Goal: Task Accomplishment & Management: Use online tool/utility

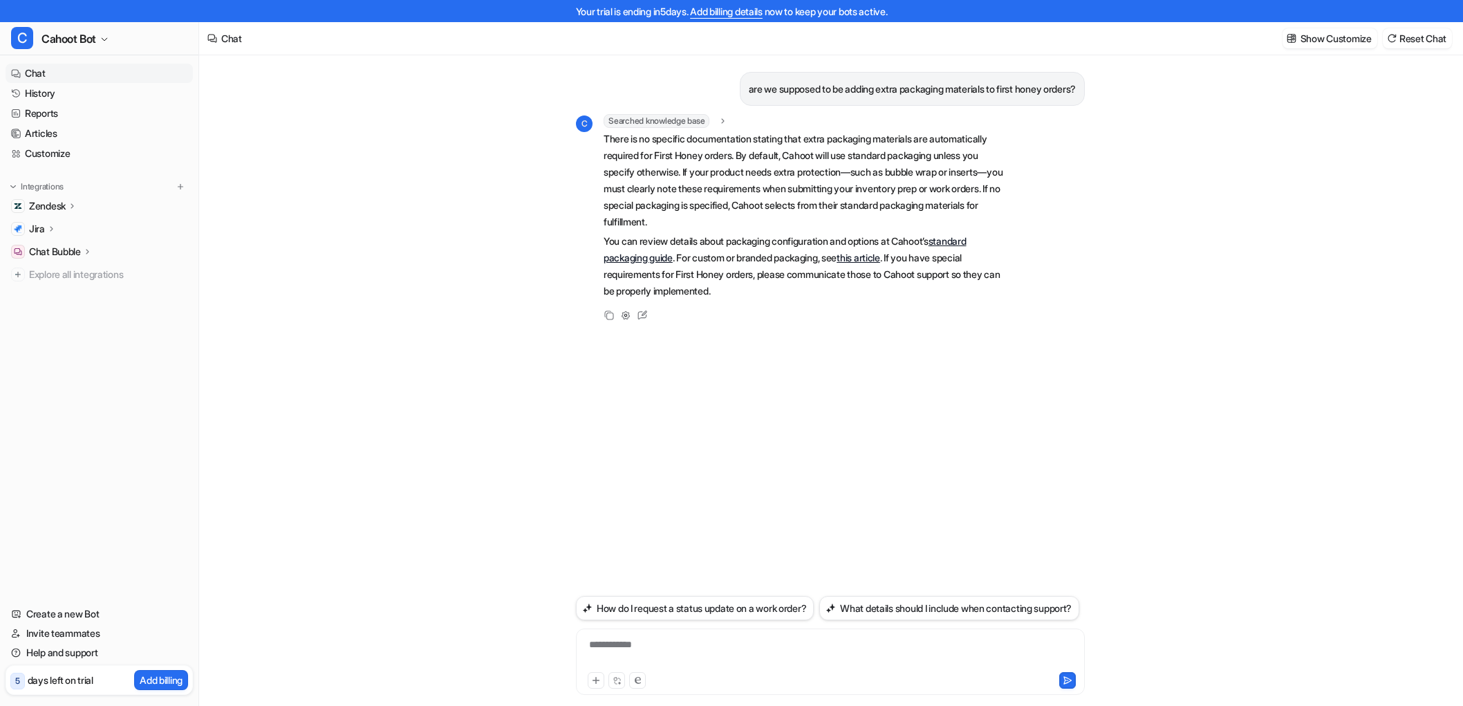
scroll to position [22, 0]
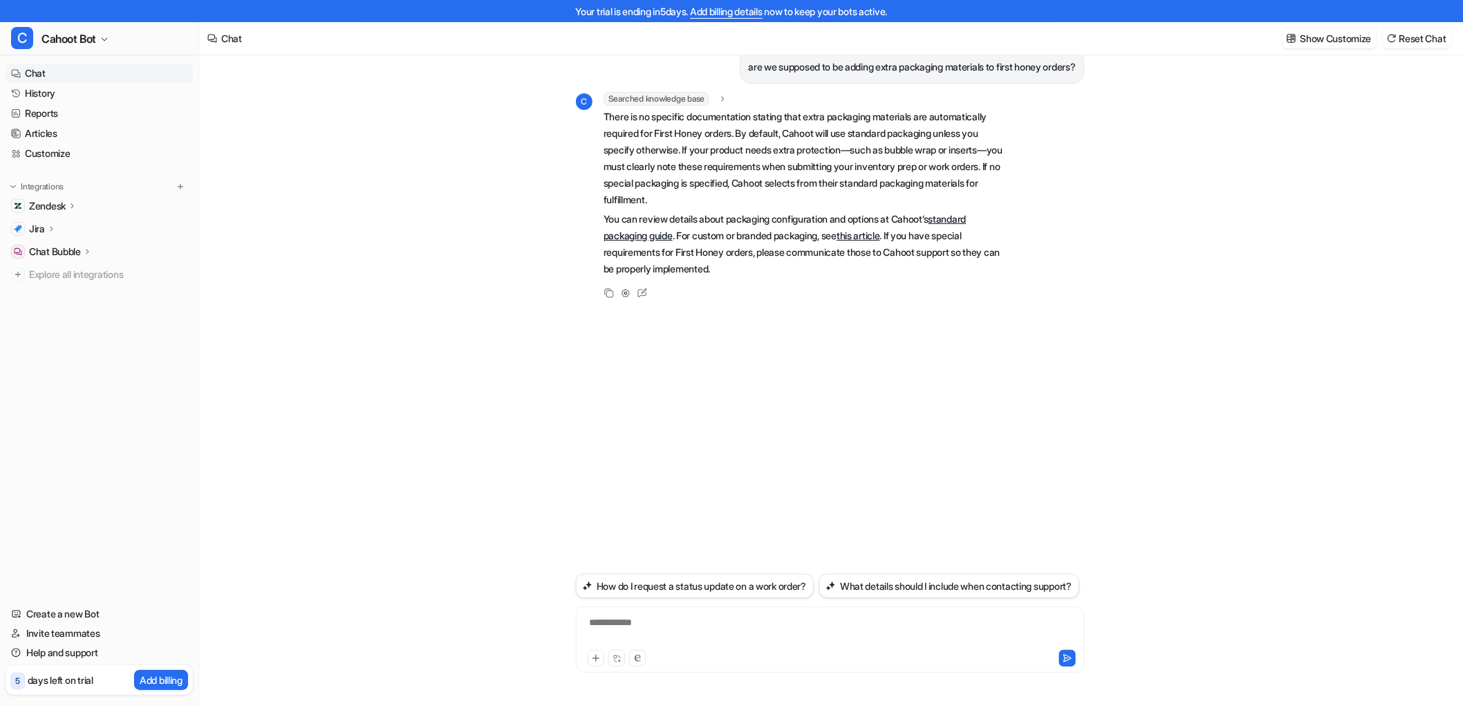
click at [556, 201] on div "**********" at bounding box center [830, 369] width 1263 height 673
click at [660, 616] on div "**********" at bounding box center [830, 631] width 502 height 32
click at [327, 201] on div "are we supposed to be adding extra packaging materials to first honey orders? C…" at bounding box center [830, 369] width 1263 height 673
click at [33, 133] on link "Articles" at bounding box center [99, 133] width 187 height 19
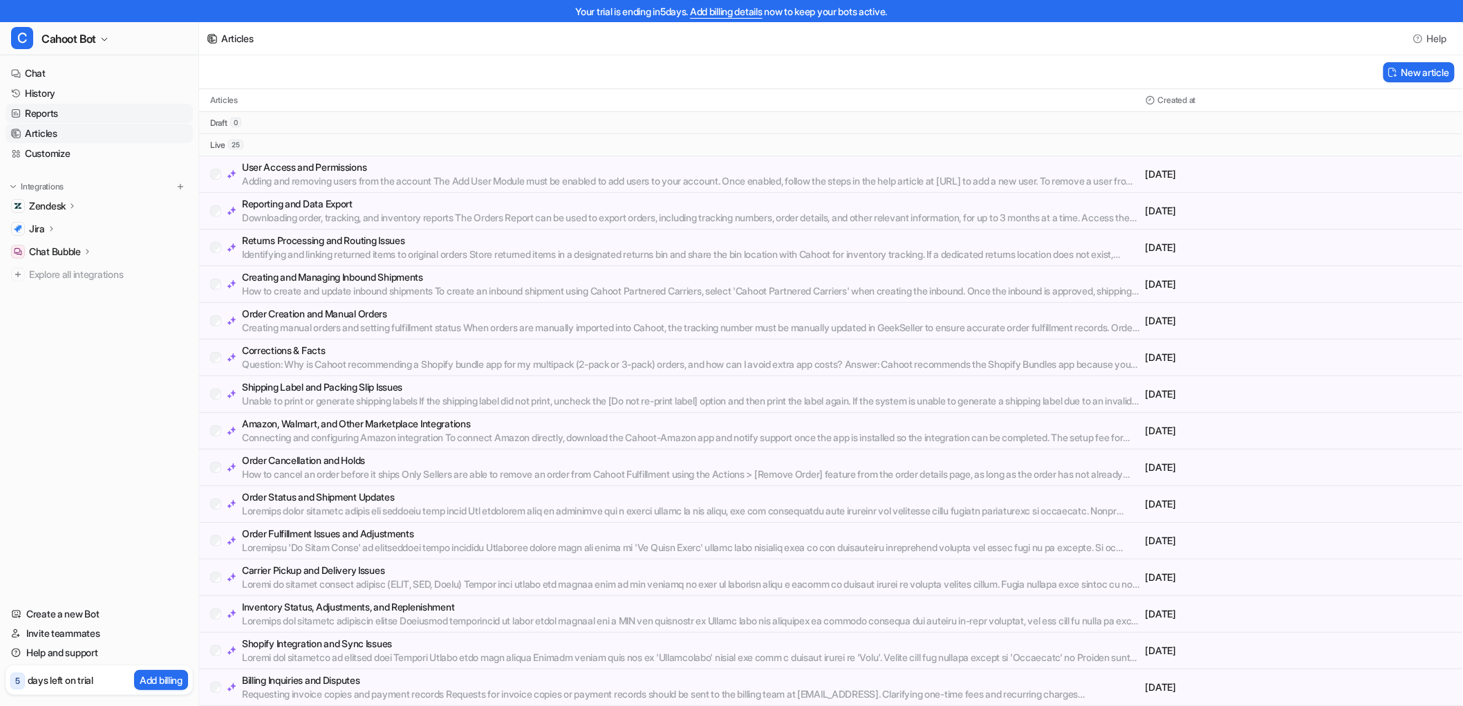
click at [47, 118] on link "Reports" at bounding box center [99, 113] width 187 height 19
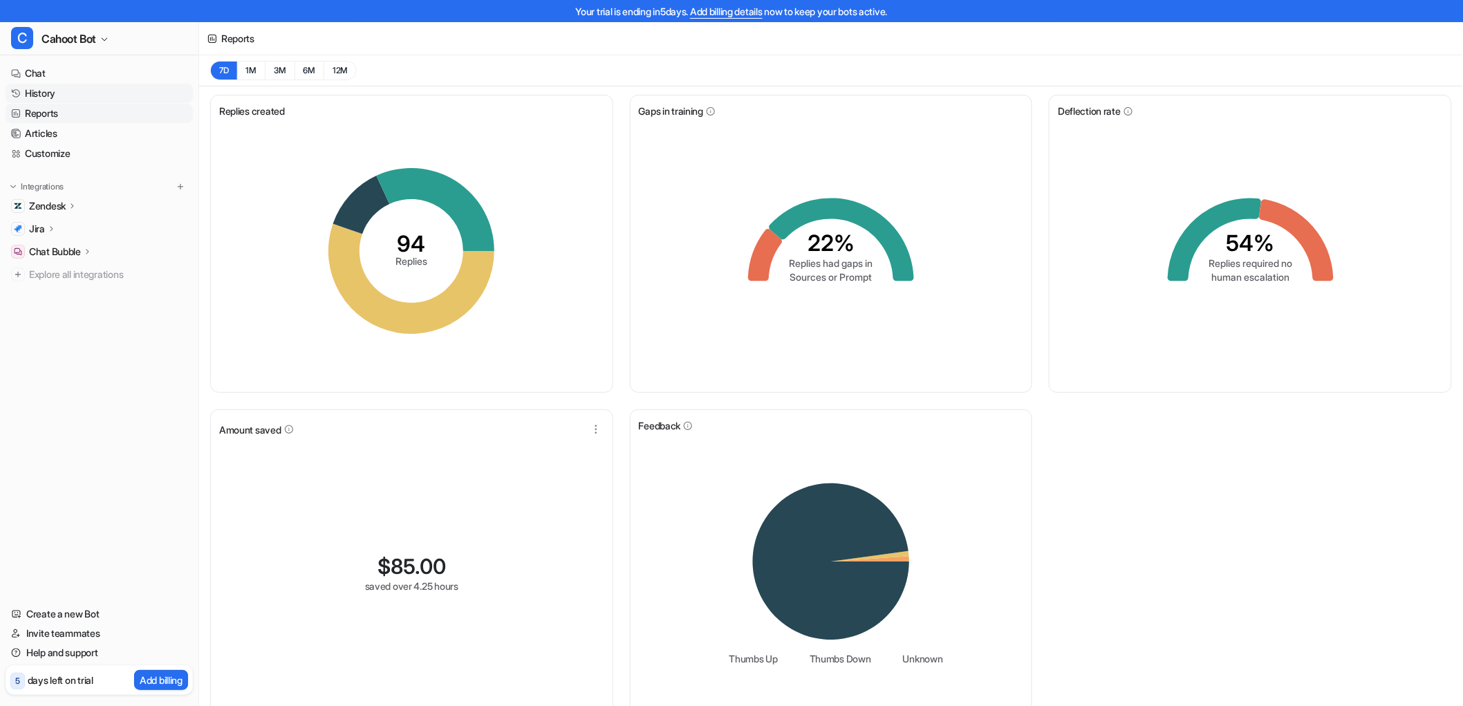
click at [42, 95] on link "History" at bounding box center [99, 93] width 187 height 19
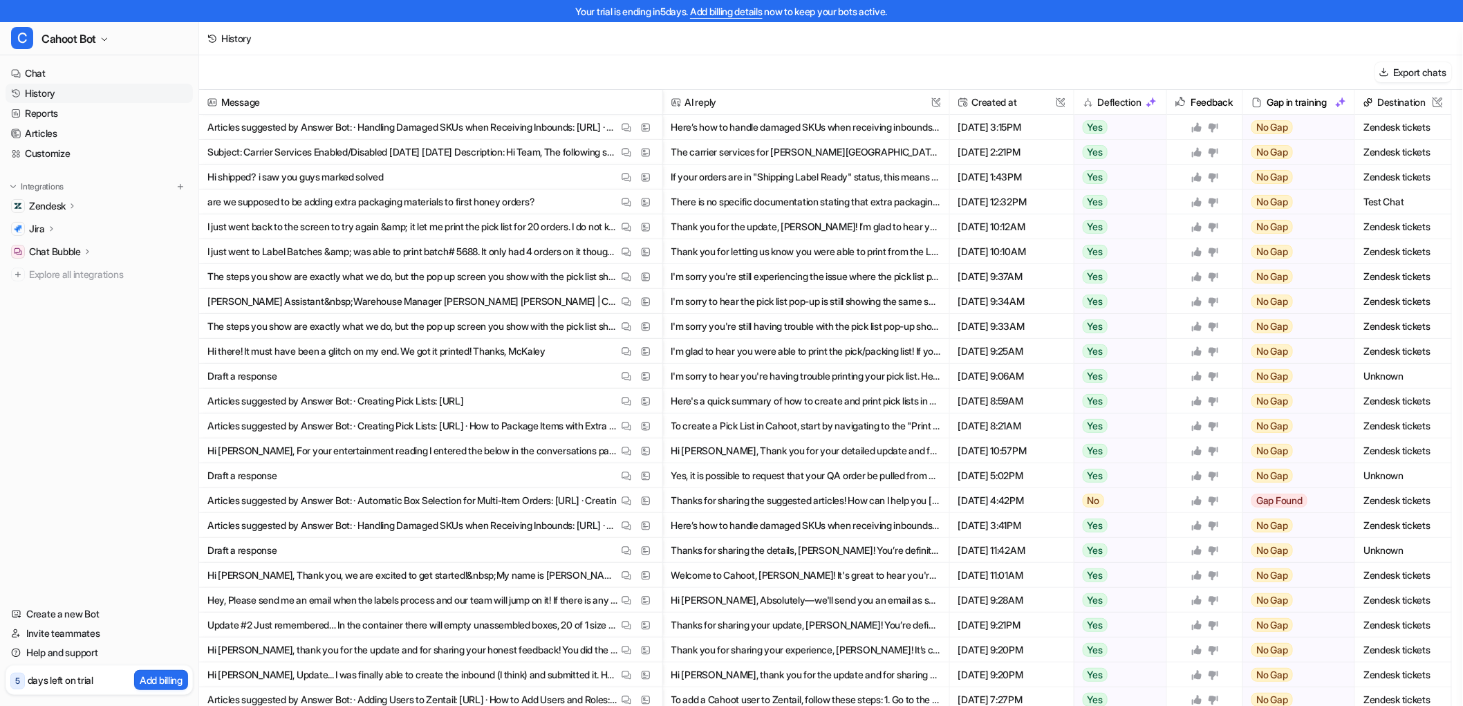
click at [317, 19] on div "Your trial is ending [DATE]. Add billing details now to keep your bots active." at bounding box center [731, 11] width 1463 height 22
click at [371, 47] on div "History" at bounding box center [831, 38] width 1264 height 33
click at [479, 51] on div "History" at bounding box center [831, 38] width 1264 height 33
click at [401, 86] on div "Export chats" at bounding box center [831, 72] width 1264 height 35
